Goal: Task Accomplishment & Management: Manage account settings

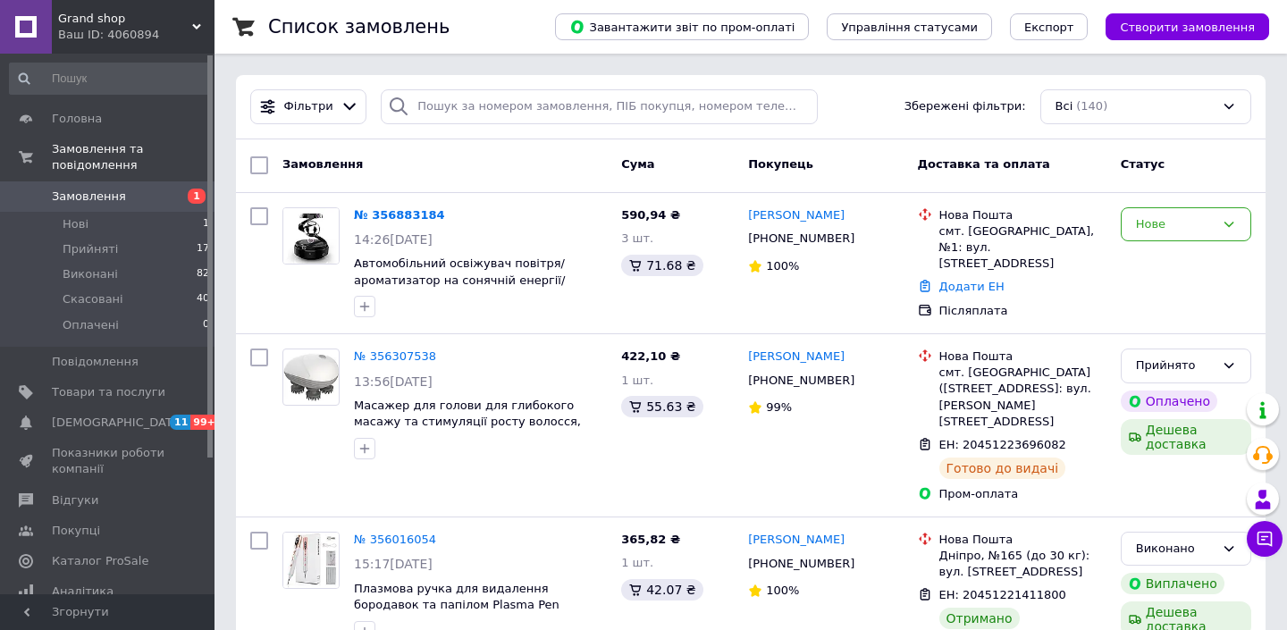
click at [179, 32] on div "Ваш ID: 4060894" at bounding box center [136, 35] width 156 height 16
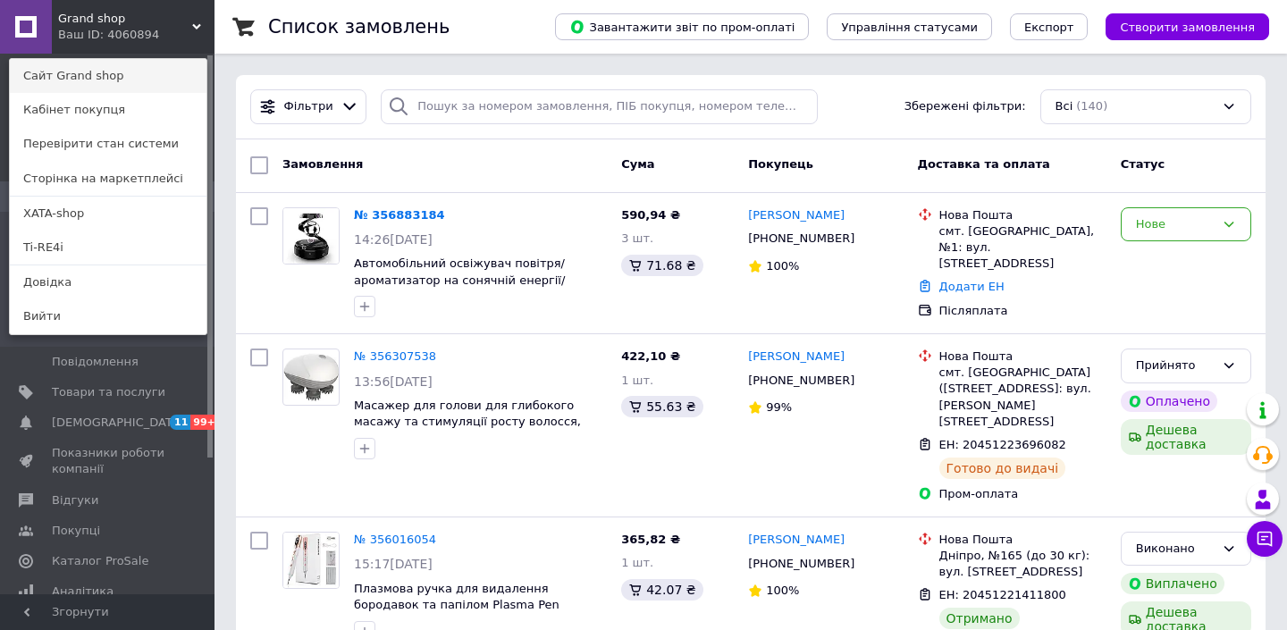
click at [127, 74] on link "Сайт Grand shop" at bounding box center [108, 76] width 197 height 34
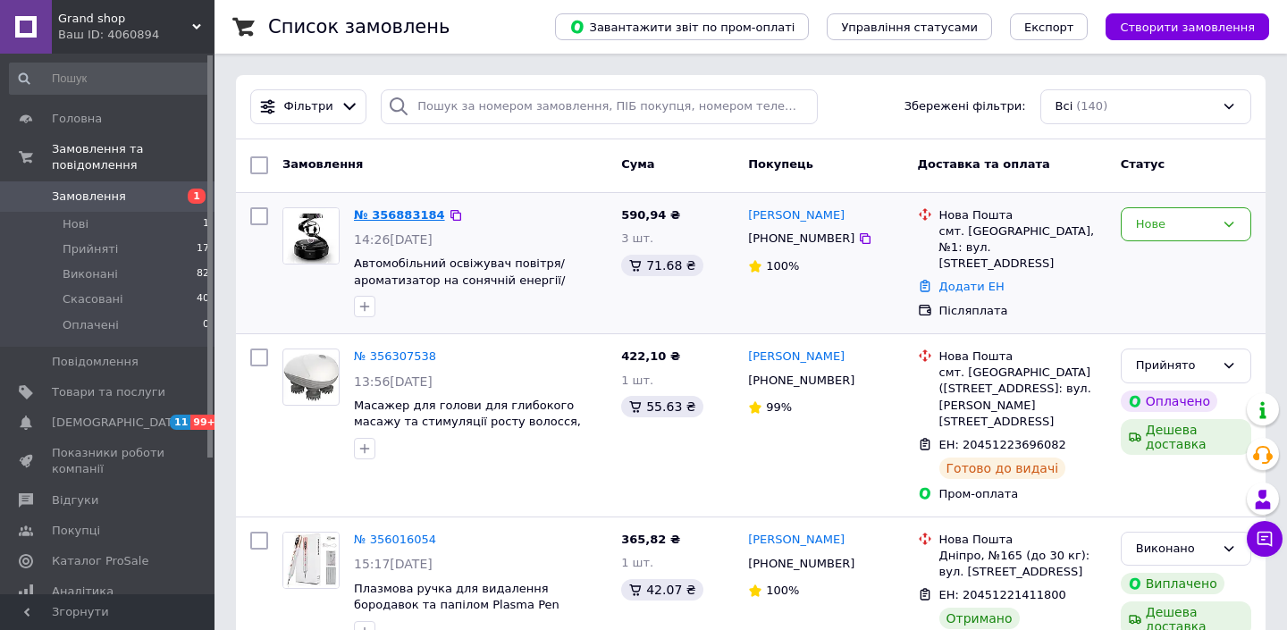
click at [414, 209] on link "№ 356883184" at bounding box center [399, 214] width 91 height 13
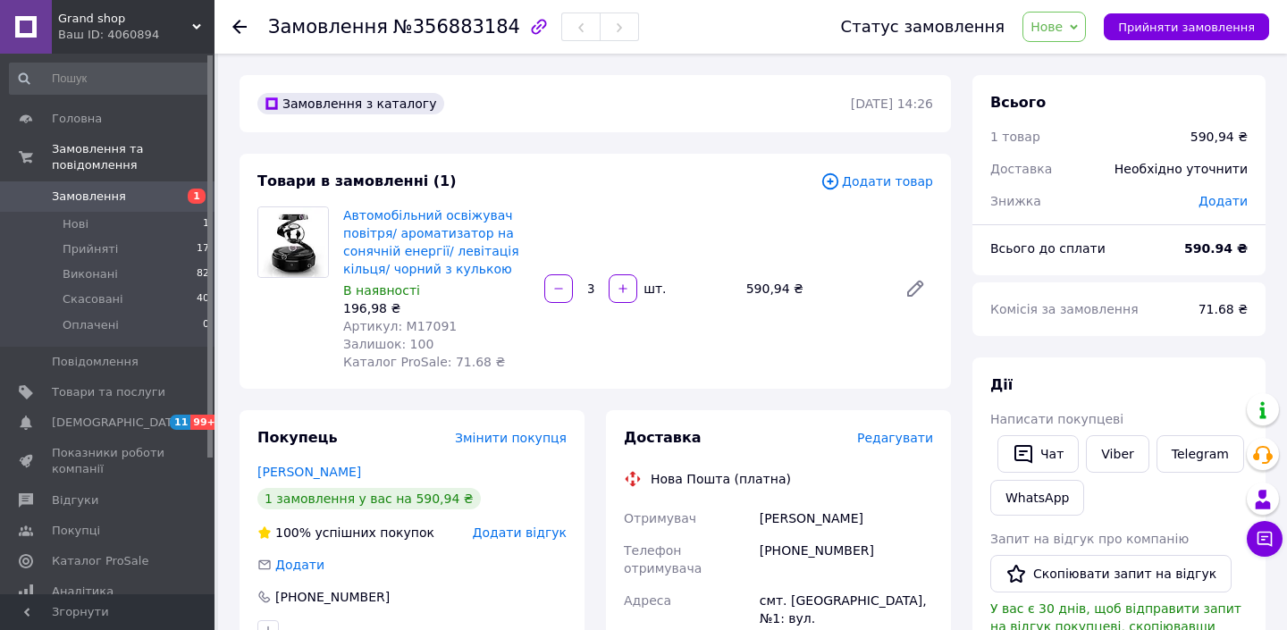
click at [138, 198] on span "Замовлення" at bounding box center [108, 197] width 113 height 16
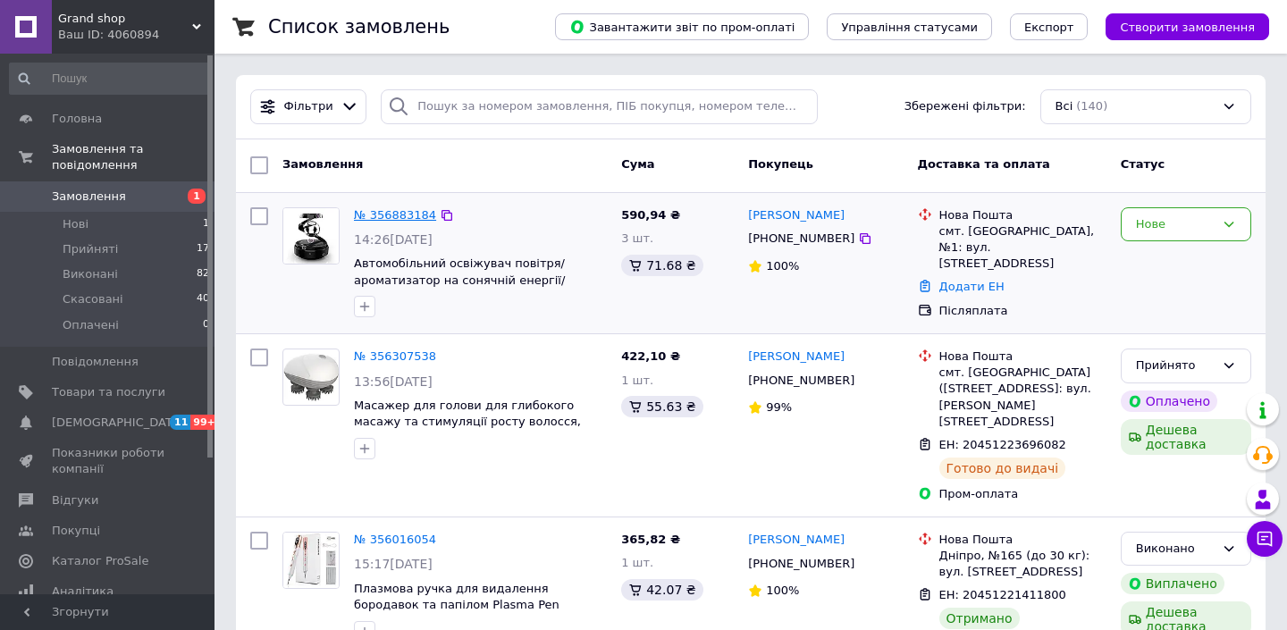
click at [403, 214] on link "№ 356883184" at bounding box center [395, 214] width 82 height 13
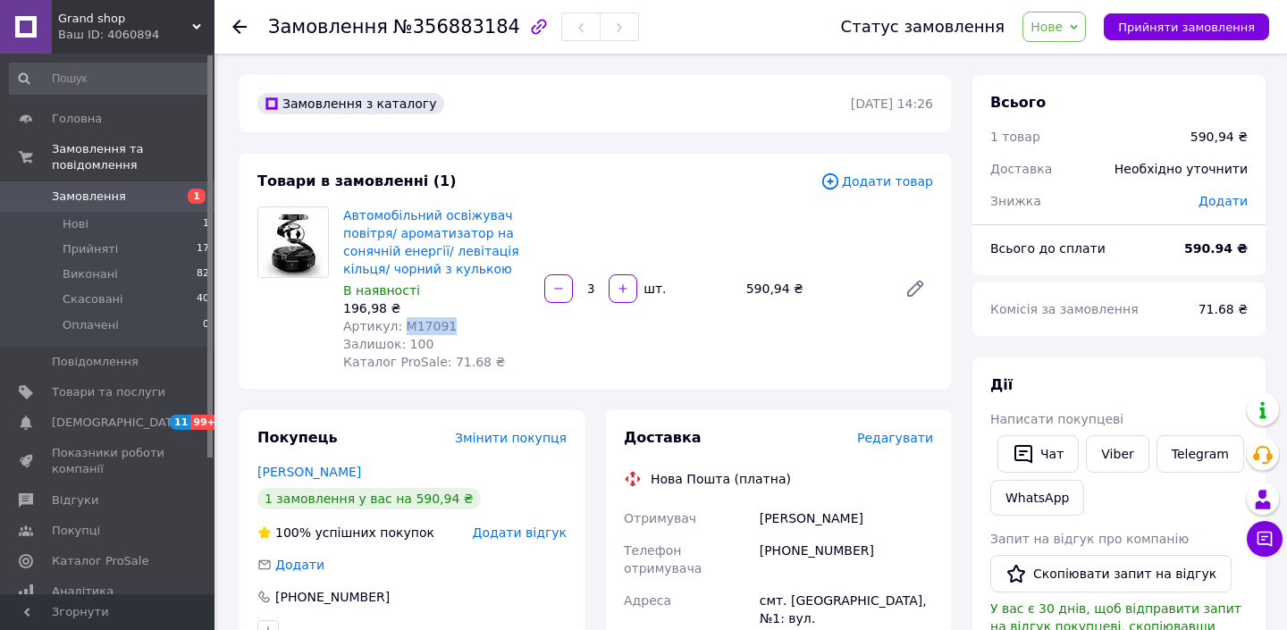
drag, startPoint x: 448, startPoint y: 326, endPoint x: 398, endPoint y: 325, distance: 50.0
click at [398, 325] on div "Артикул: M17091" at bounding box center [436, 326] width 187 height 18
copy span "M17091"
click at [339, 214] on div "Автомобільний освіжувач повітря/ ароматизатор на сонячній енергії/ левітація кі…" at bounding box center [436, 289] width 201 height 172
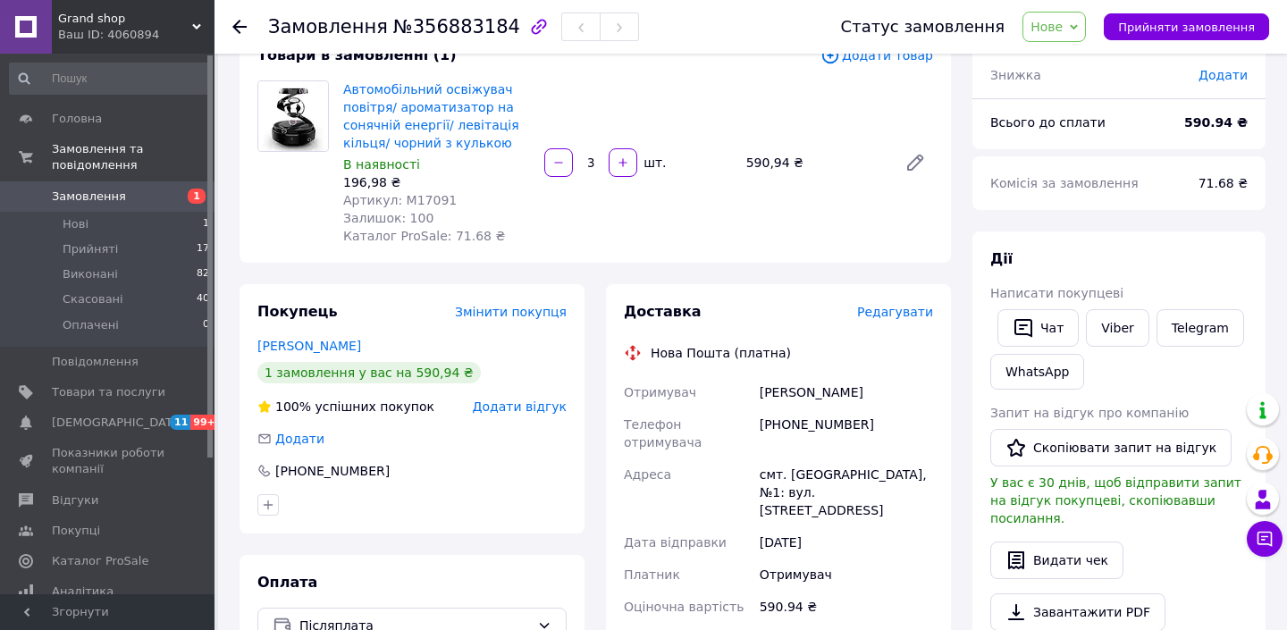
scroll to position [134, 0]
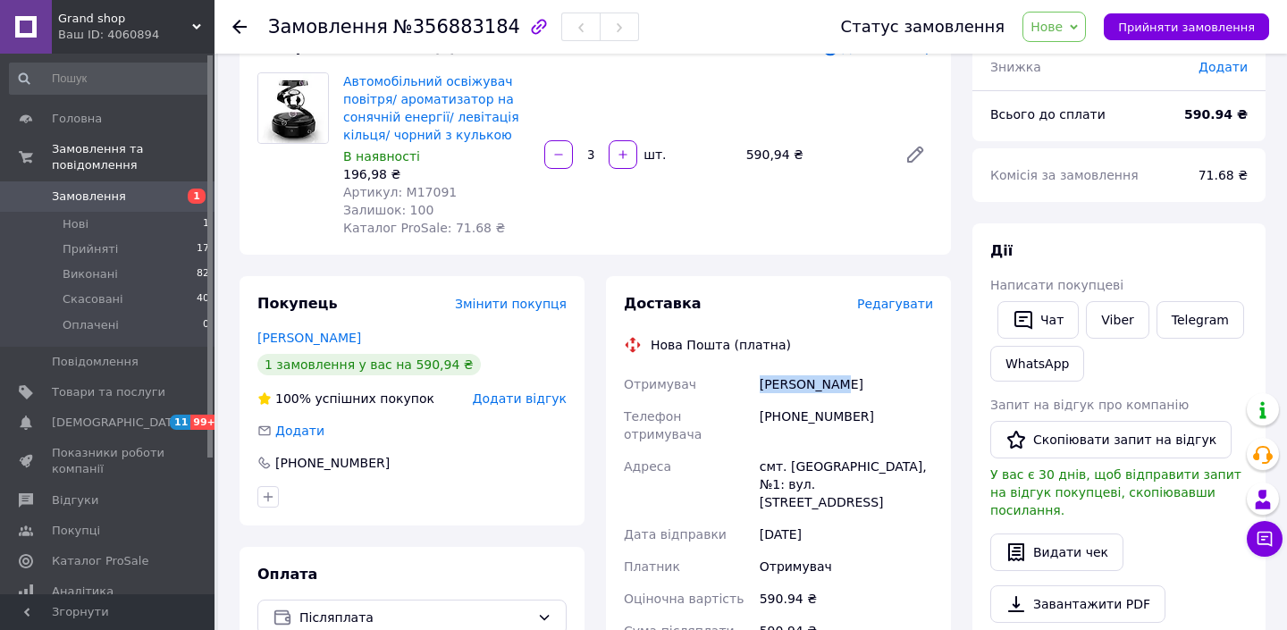
drag, startPoint x: 845, startPoint y: 379, endPoint x: 754, endPoint y: 379, distance: 91.1
click at [753, 379] on div "Отримувач [PERSON_NAME] Телефон отримувача [PHONE_NUMBER] [GEOGRAPHIC_DATA] смт…" at bounding box center [778, 557] width 316 height 379
copy div "Отримувач [PERSON_NAME]"
drag, startPoint x: 868, startPoint y: 415, endPoint x: 792, endPoint y: 411, distance: 76.0
click at [792, 411] on div "[PHONE_NUMBER]" at bounding box center [846, 425] width 180 height 50
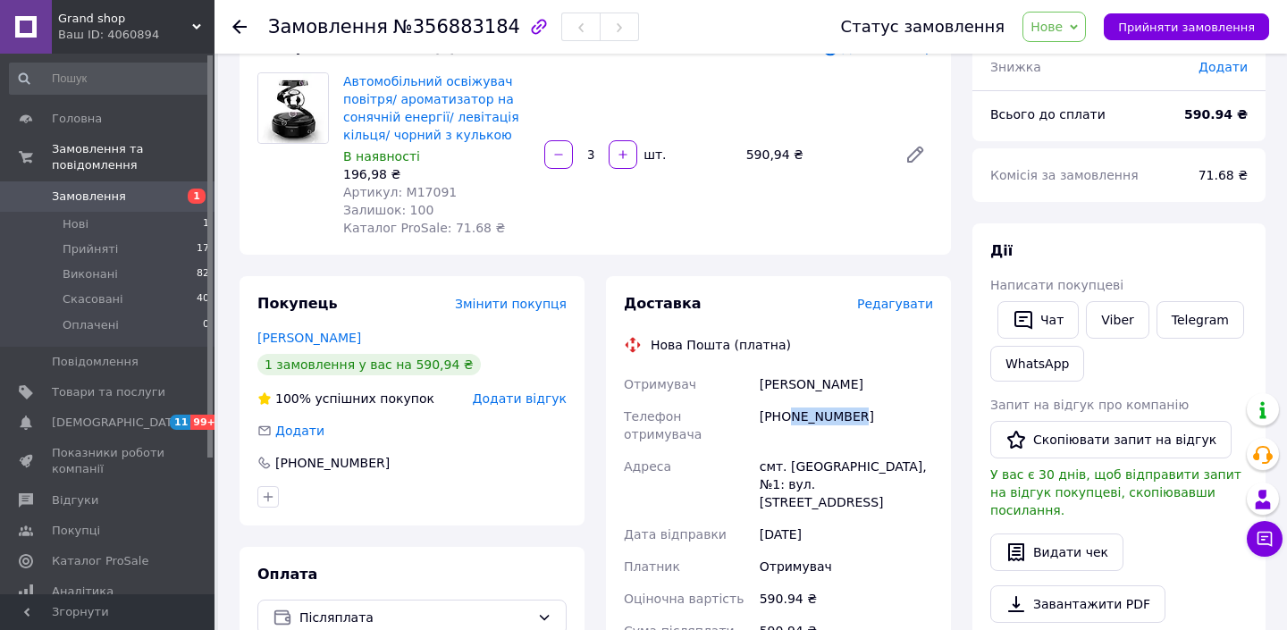
copy div "989893697"
click at [691, 191] on div "Автомобільний освіжувач повітря/ ароматизатор на сонячній енергії/ левітація кі…" at bounding box center [638, 155] width 604 height 172
drag, startPoint x: 870, startPoint y: 412, endPoint x: 794, endPoint y: 412, distance: 75.9
click at [793, 412] on div "[PHONE_NUMBER]" at bounding box center [846, 425] width 180 height 50
copy div "989893697"
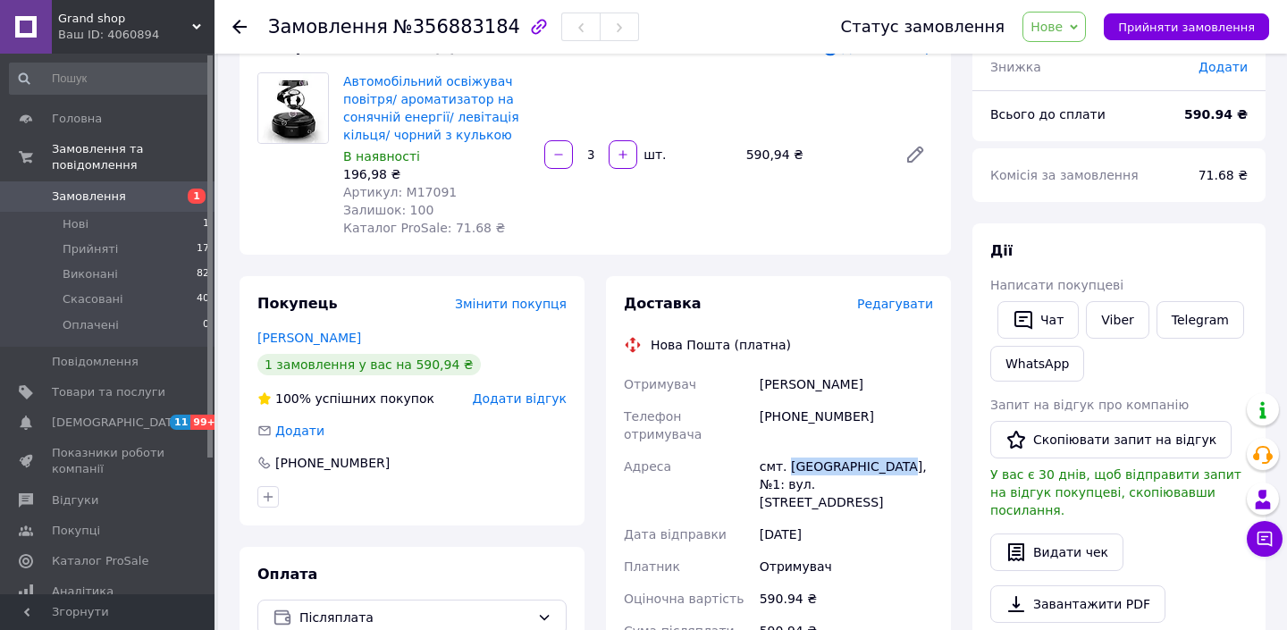
drag, startPoint x: 900, startPoint y: 448, endPoint x: 793, endPoint y: 441, distance: 106.5
click at [793, 450] on div "смт. [GEOGRAPHIC_DATA], №1: вул. [STREET_ADDRESS]" at bounding box center [846, 484] width 180 height 68
copy div "овоархангельськ"
click at [1060, 30] on span "Нове" at bounding box center [1046, 27] width 32 height 14
click at [1061, 59] on li "Прийнято" at bounding box center [1064, 62] width 82 height 27
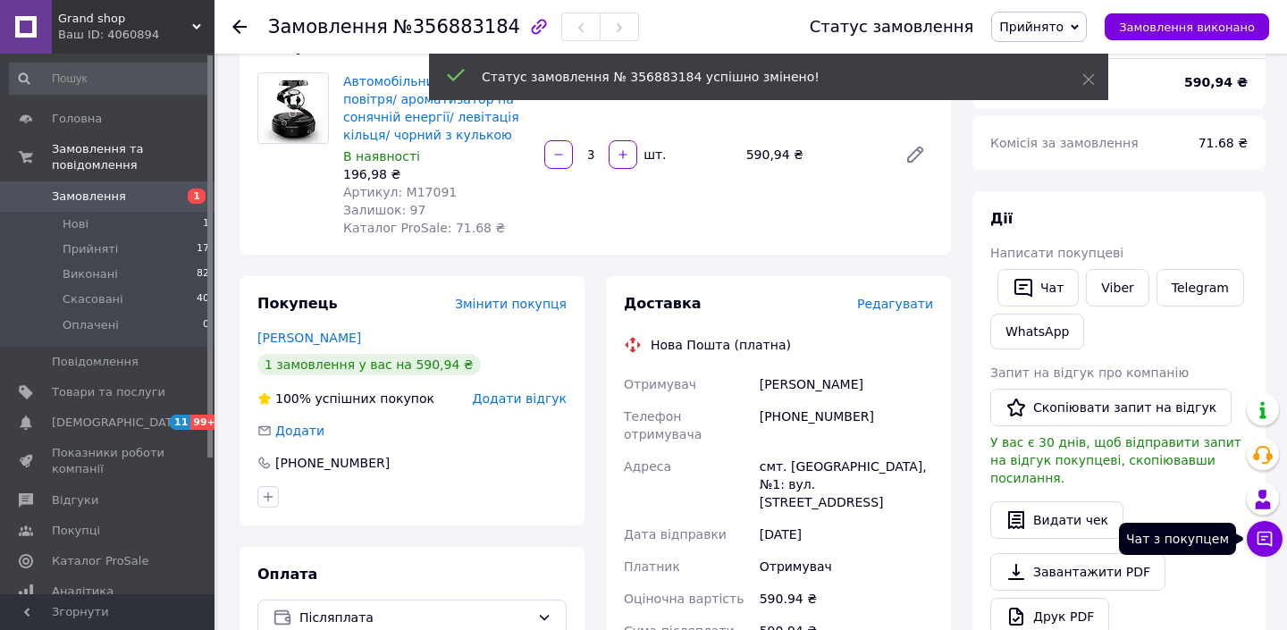
click at [1262, 535] on icon at bounding box center [1264, 539] width 18 height 18
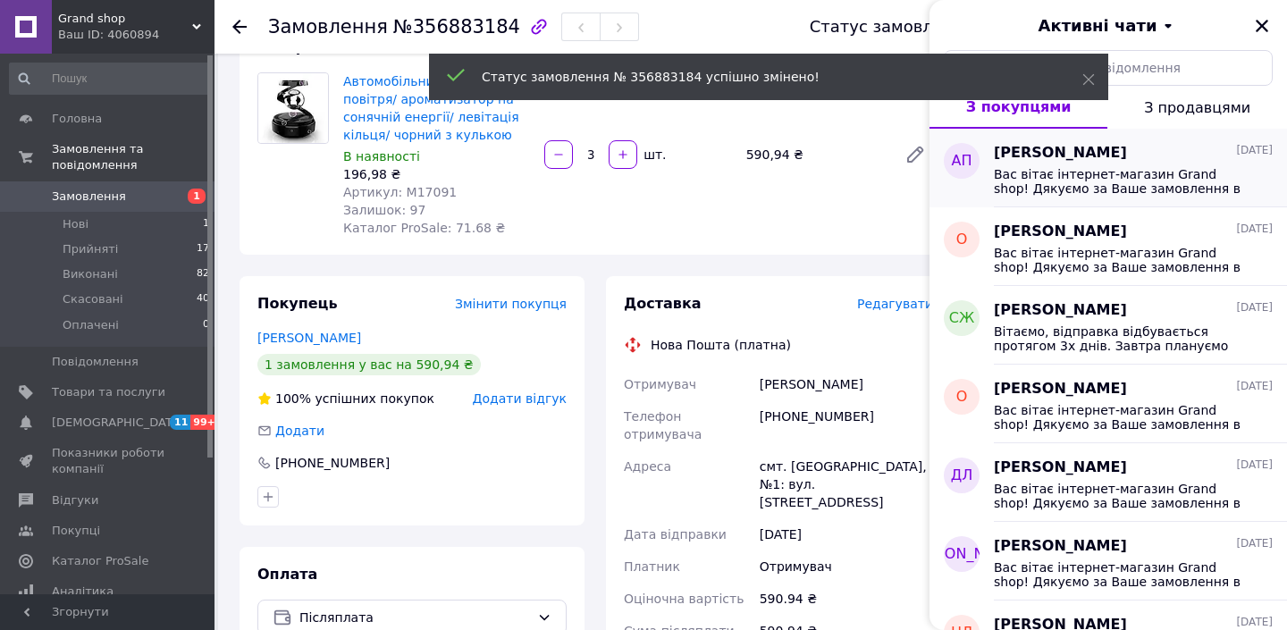
click at [1115, 183] on span "Вас вітає інтернет-магазин Grand shop! Дякуємо за Ваше замовлення в нашому мага…" at bounding box center [1120, 181] width 254 height 29
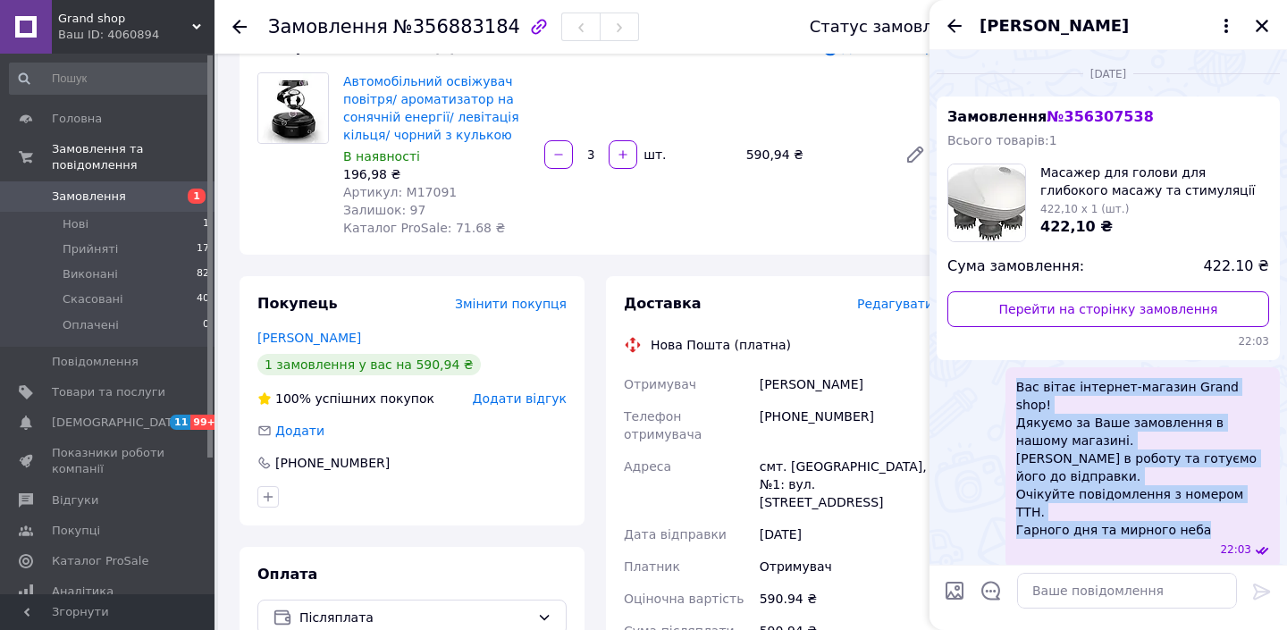
drag, startPoint x: 1016, startPoint y: 385, endPoint x: 1202, endPoint y: 501, distance: 219.1
click at [1202, 501] on span "Вас вітає інтернет-магазин Grand shop! Дякуємо за Ваше замовлення в нашому мага…" at bounding box center [1142, 458] width 253 height 161
copy span "Вас вітає інтернет-магазин Grand shop! Дякуємо за Ваше замовлення в нашому мага…"
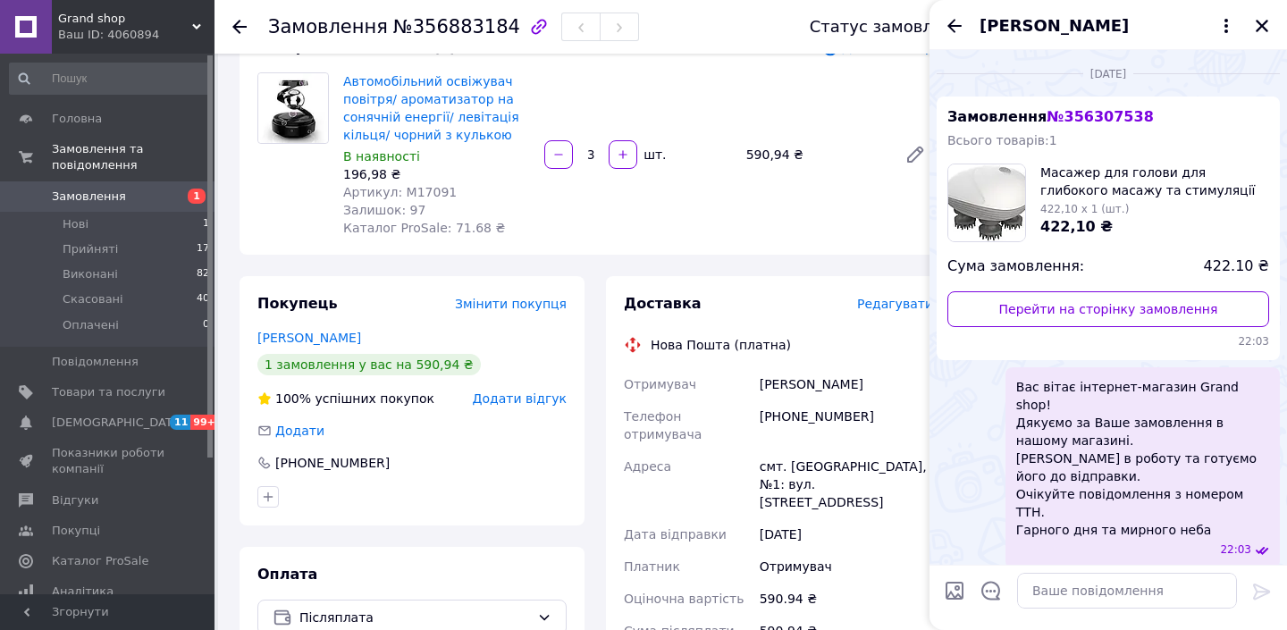
click at [929, 252] on div "[DATE] Замовлення № 356307538 Всього товарів: 1 Масажер для голови для глибоког…" at bounding box center [1107, 312] width 357 height 525
click at [910, 244] on div "Товари в замовленні (1) Додати товар Автомобільний освіжувач повітря/ ароматиза…" at bounding box center [594, 137] width 711 height 235
click at [1263, 25] on icon "Закрити" at bounding box center [1261, 26] width 16 height 16
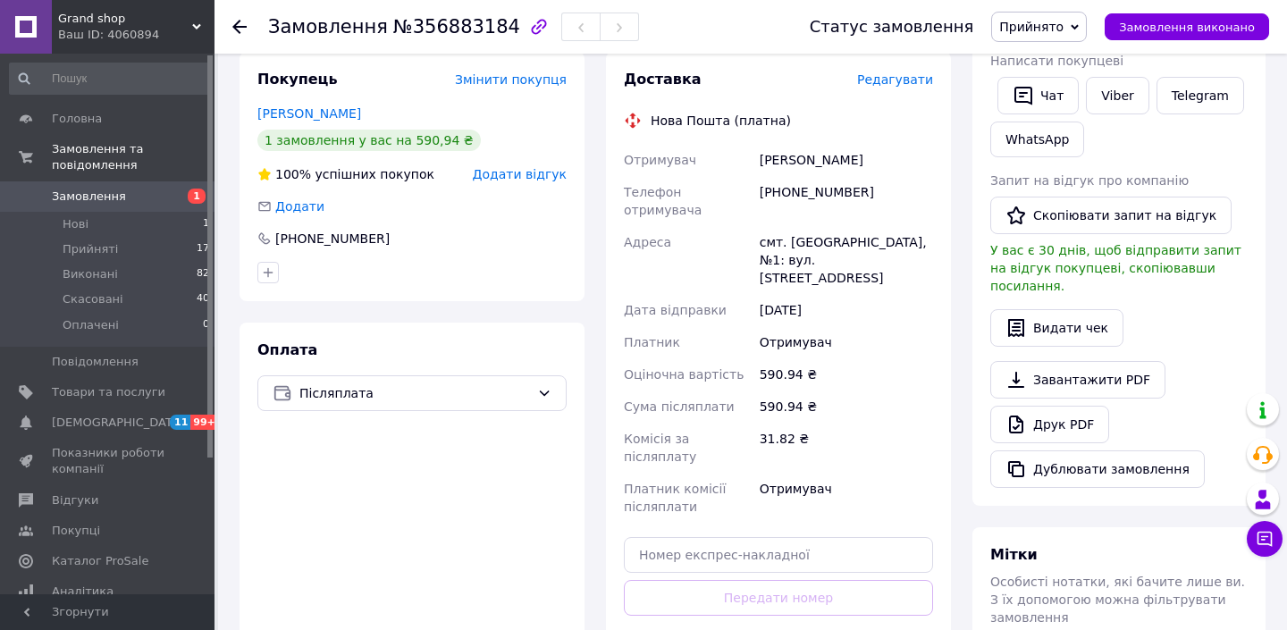
scroll to position [364, 0]
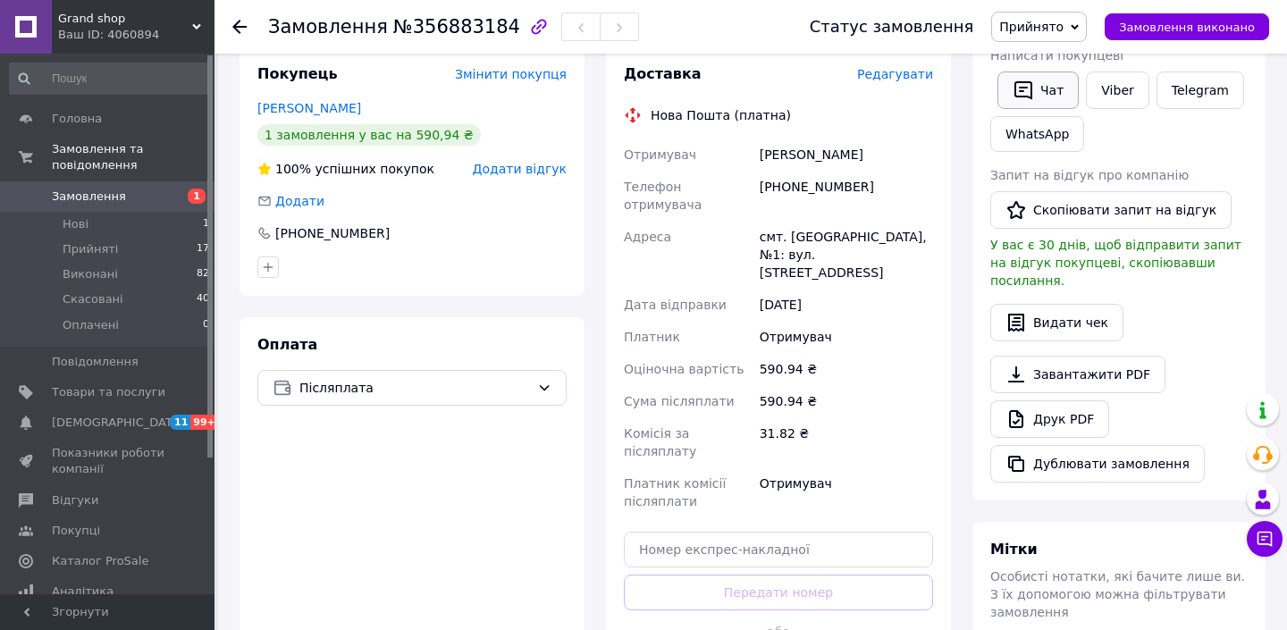
click at [1041, 95] on button "Чат" at bounding box center [1037, 90] width 81 height 38
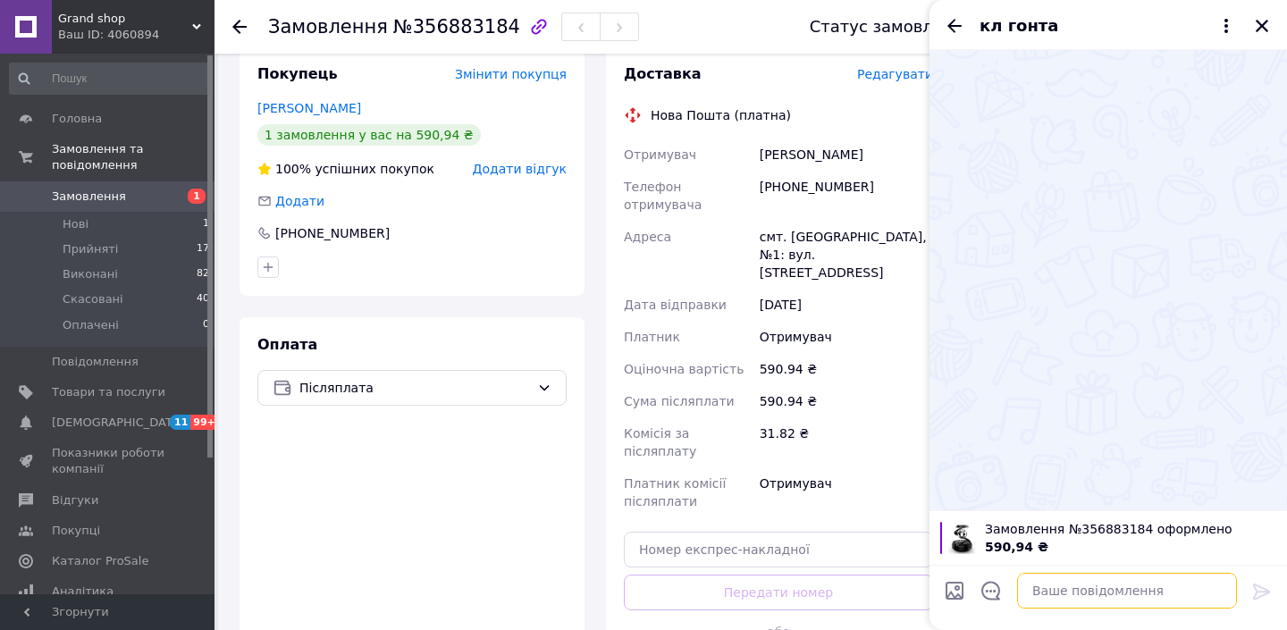
click at [1060, 589] on textarea at bounding box center [1127, 591] width 220 height 36
paste textarea "Вас вітає інтернет-магазин Grand shop! Дякуємо за Ваше замовлення в нашому мага…"
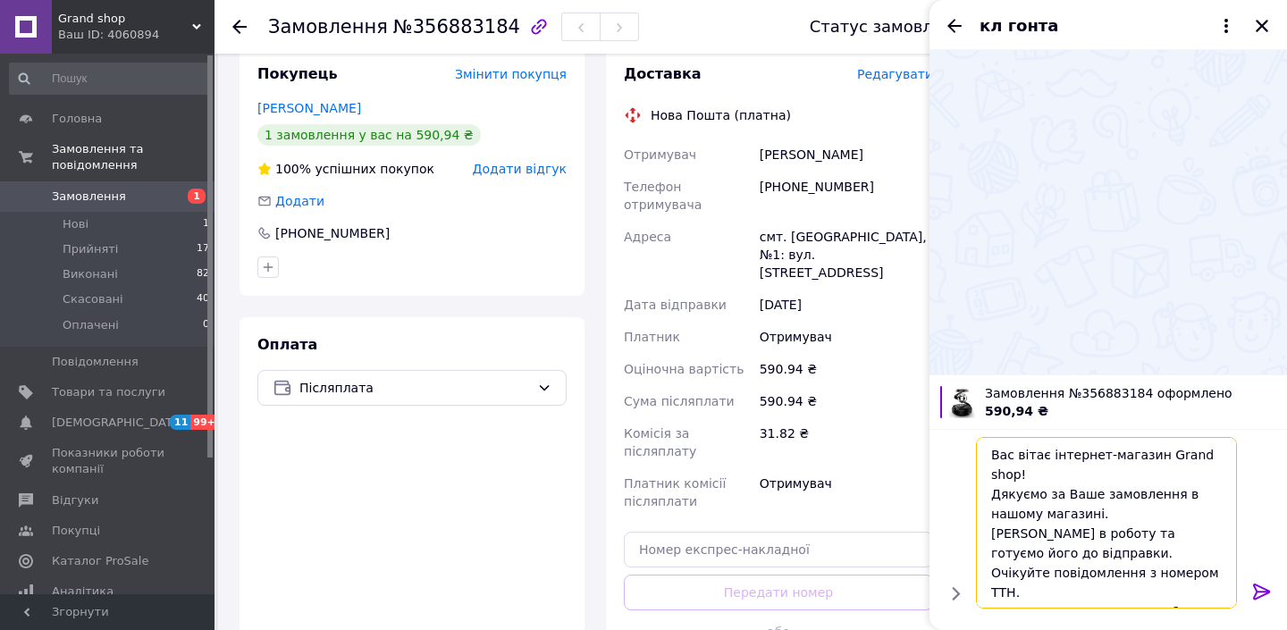
scroll to position [12, 0]
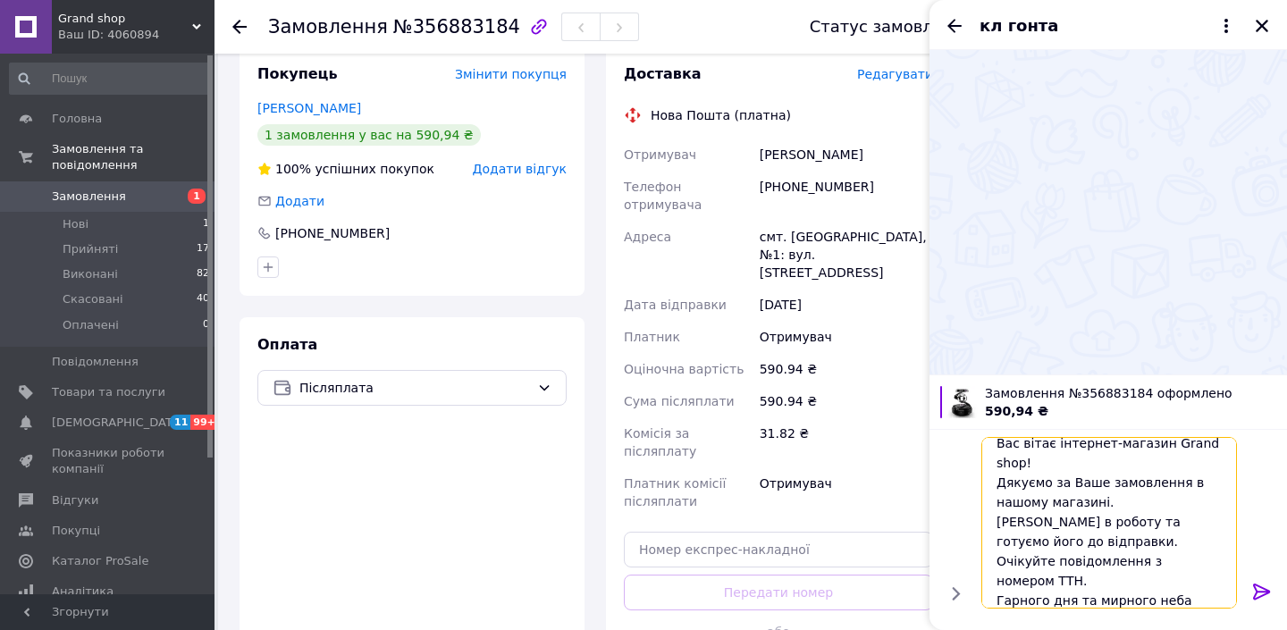
type textarea "Вас вітає інтернет-магазин Grand shop! Дякуємо за Ваше замовлення в нашому мага…"
click at [1262, 593] on icon at bounding box center [1261, 591] width 17 height 16
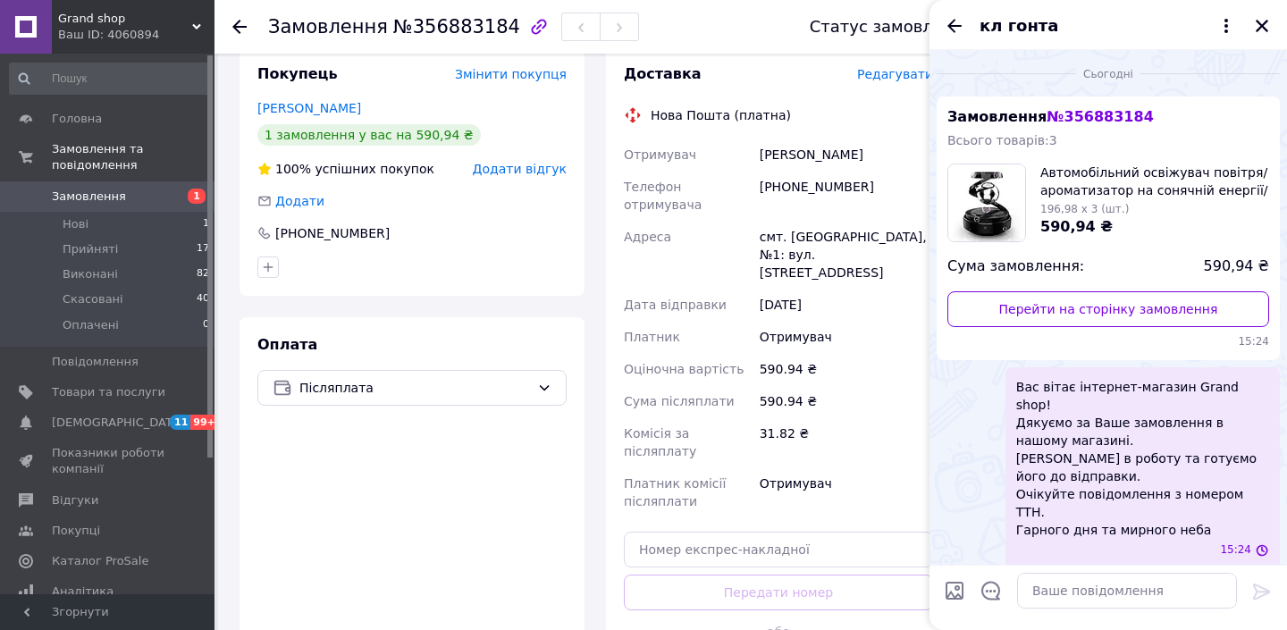
scroll to position [0, 0]
click at [130, 197] on span "Замовлення" at bounding box center [108, 197] width 113 height 16
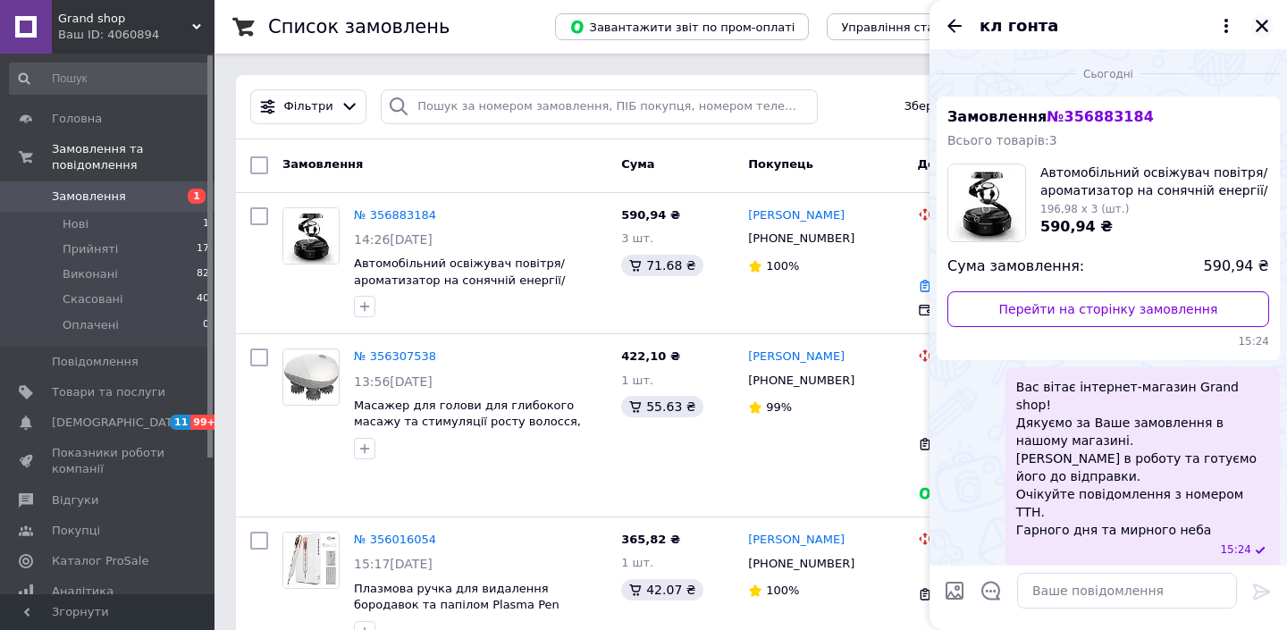
click at [1263, 23] on icon "Закрити" at bounding box center [1261, 26] width 13 height 13
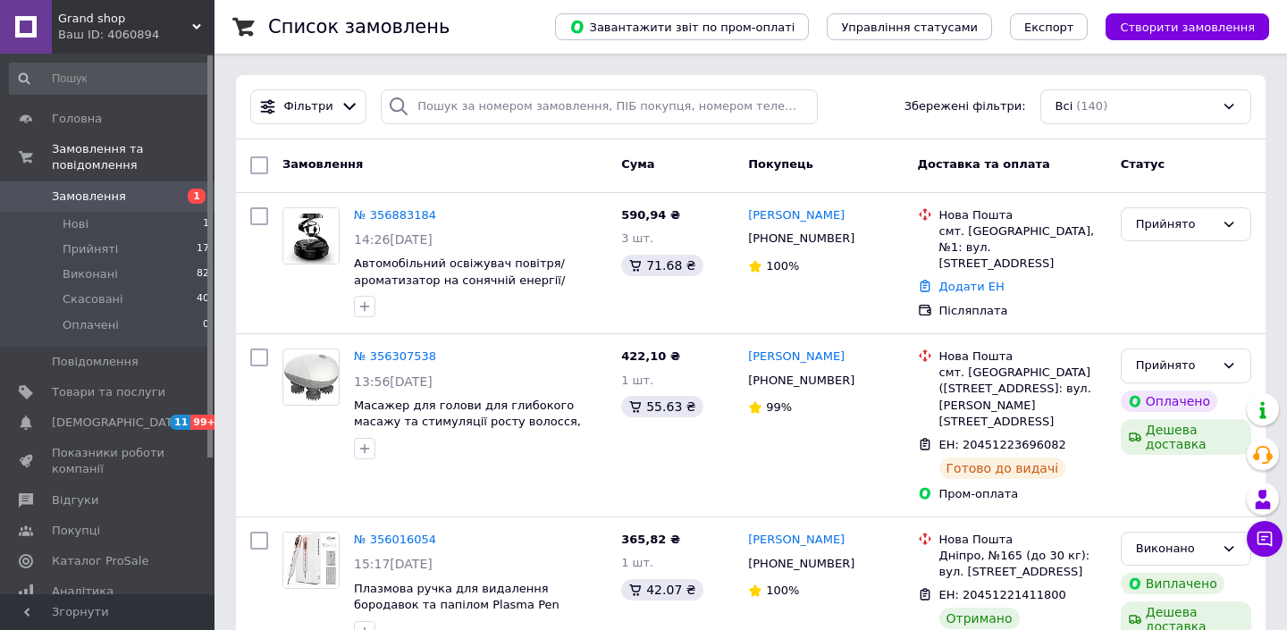
click at [172, 17] on span "Grand shop" at bounding box center [125, 19] width 134 height 16
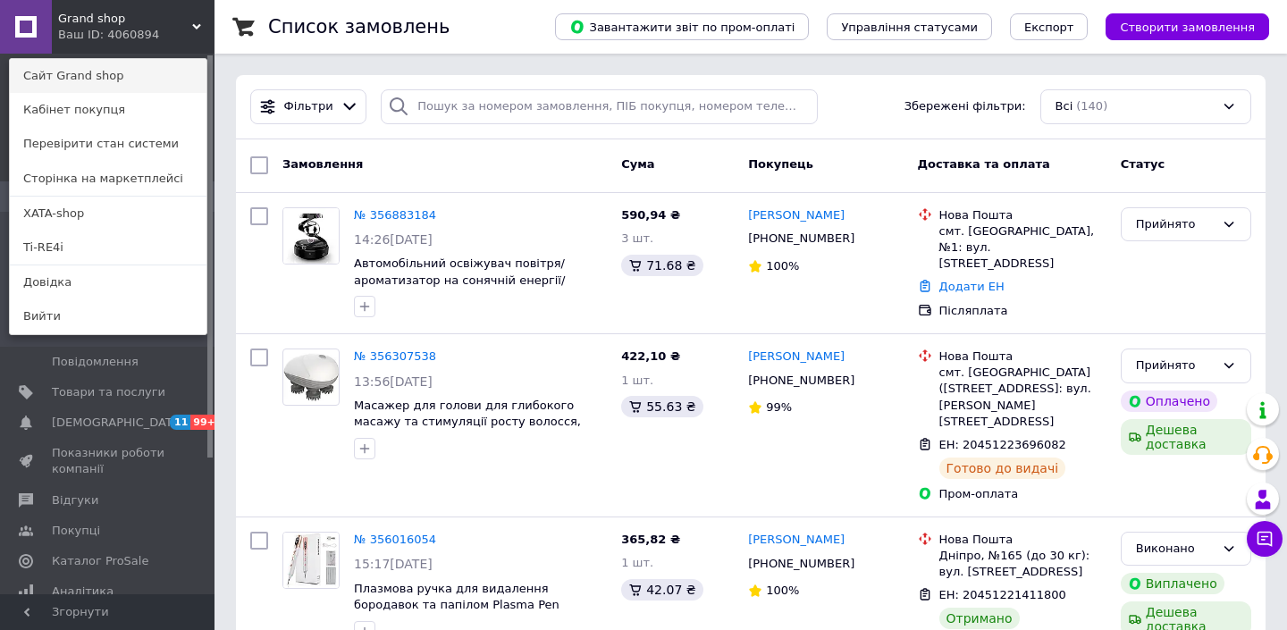
click at [106, 79] on link "Сайт Grand shop" at bounding box center [108, 76] width 197 height 34
